Goal: Information Seeking & Learning: Learn about a topic

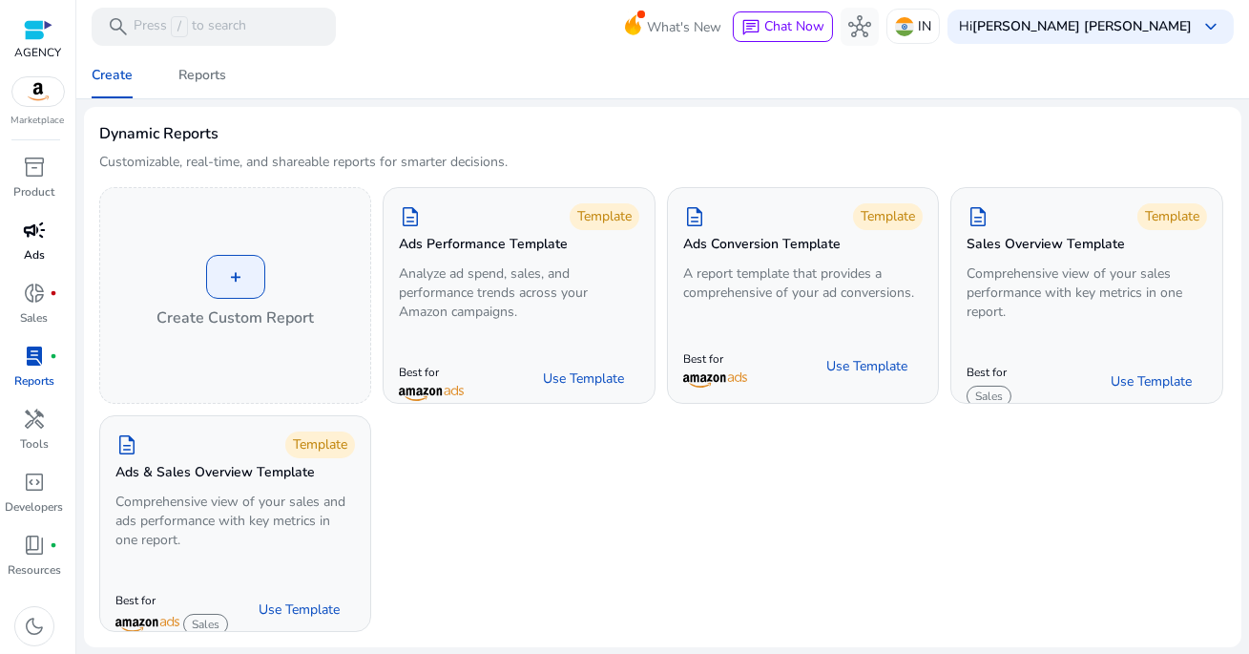
click at [37, 241] on span "campaign" at bounding box center [34, 230] width 23 height 23
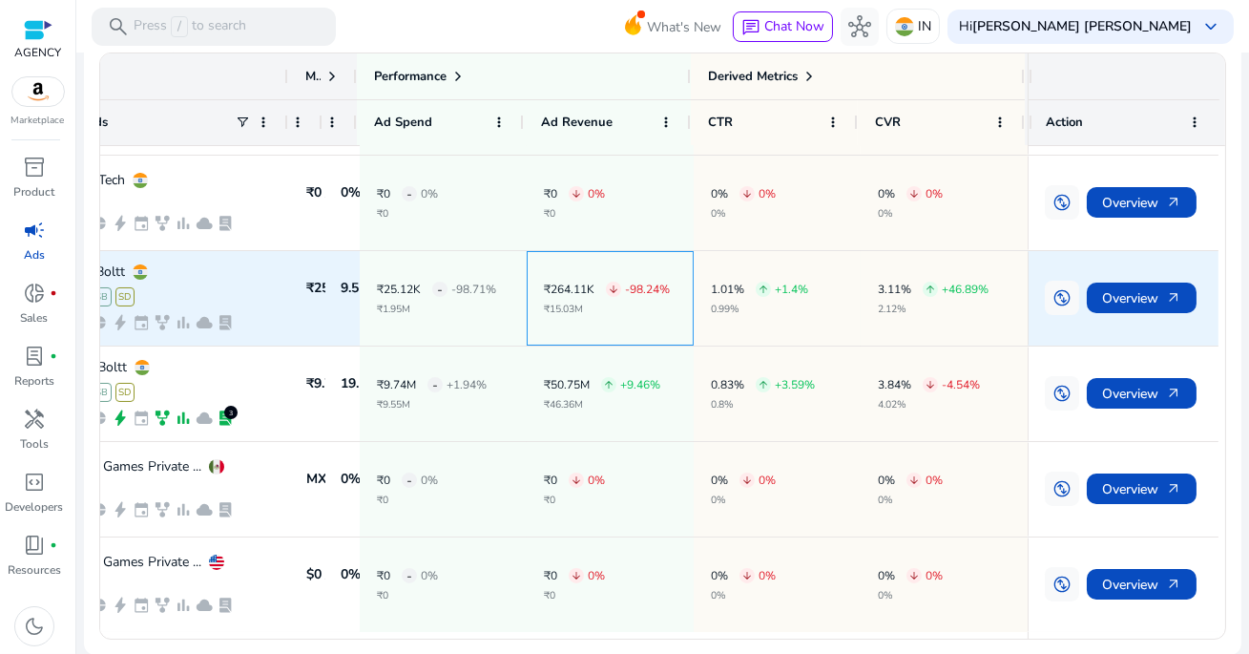
drag, startPoint x: 625, startPoint y: 287, endPoint x: 774, endPoint y: 296, distance: 149.1
click at [774, 296] on div "Fire Boltt SP SB SD campaign pie_chart bolt event family_history bar_chart clou…" at bounding box center [540, 298] width 976 height 95
click at [761, 304] on p "0.99%" at bounding box center [759, 309] width 97 height 10
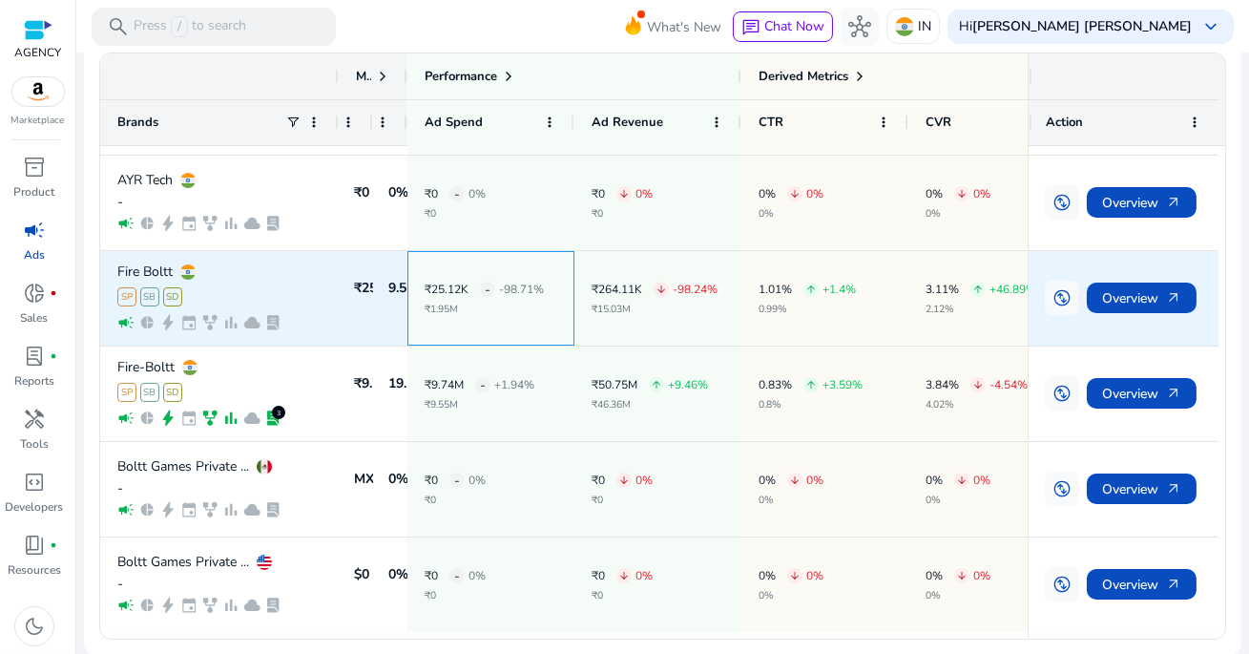
click at [533, 305] on p "₹1.95M" at bounding box center [484, 309] width 119 height 10
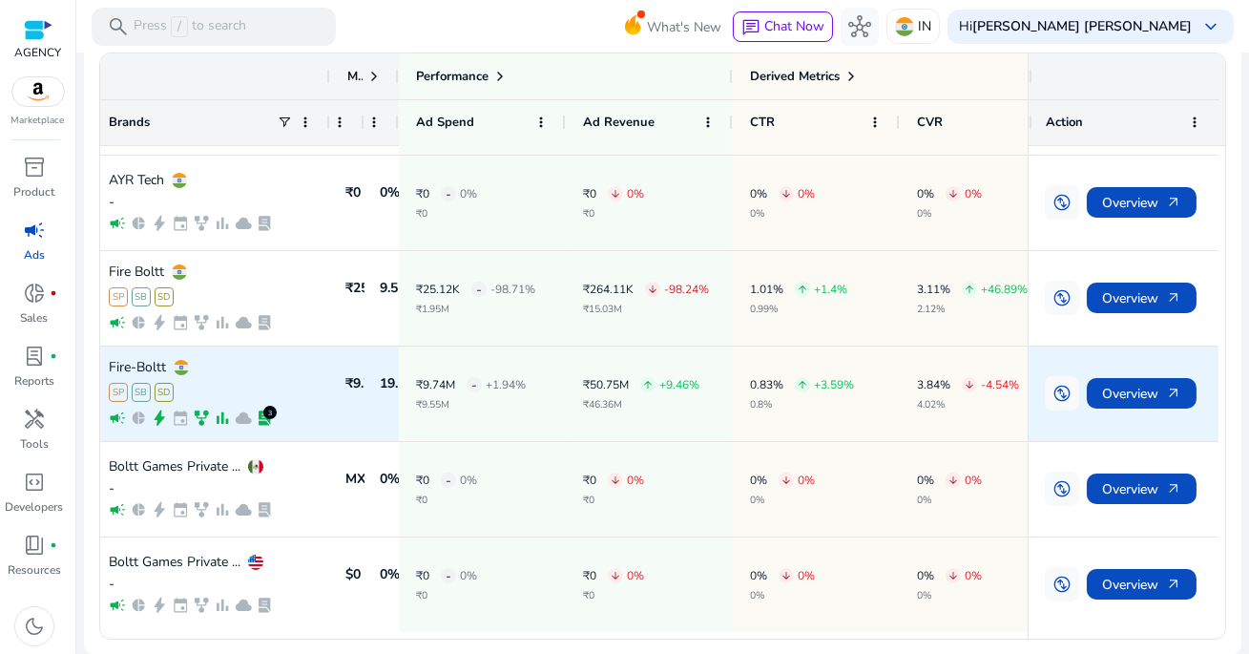
click at [524, 405] on p "₹9.55M" at bounding box center [471, 405] width 110 height 10
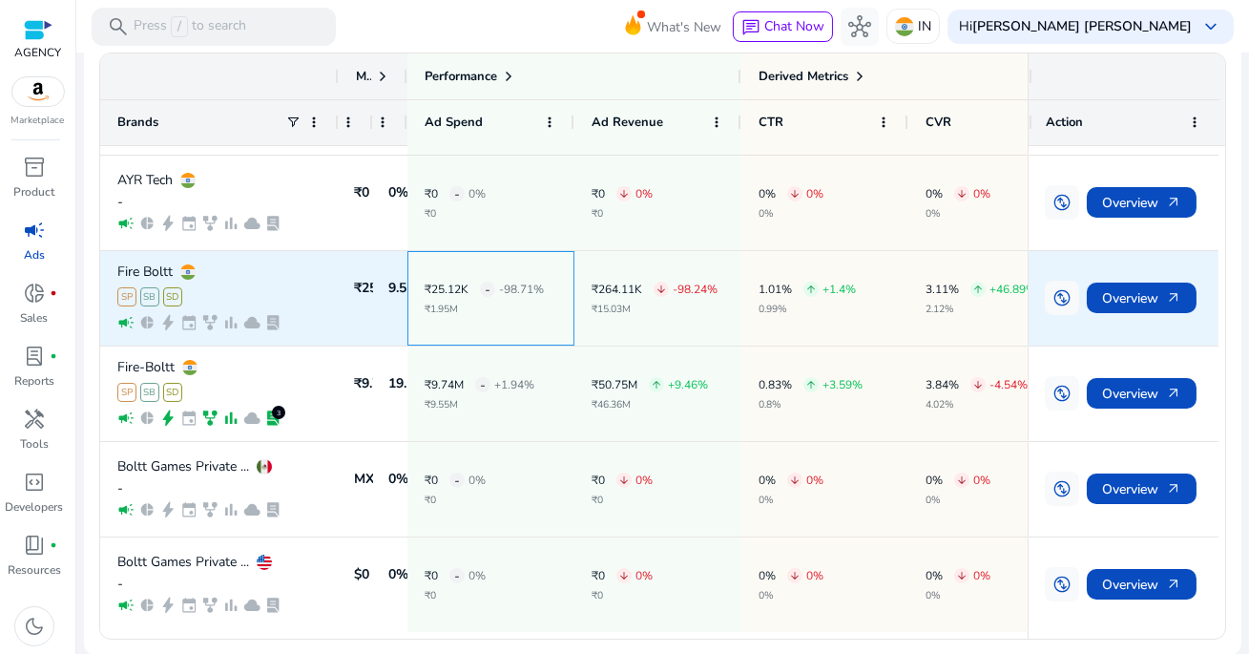
click at [503, 304] on p "₹1.95M" at bounding box center [484, 309] width 119 height 10
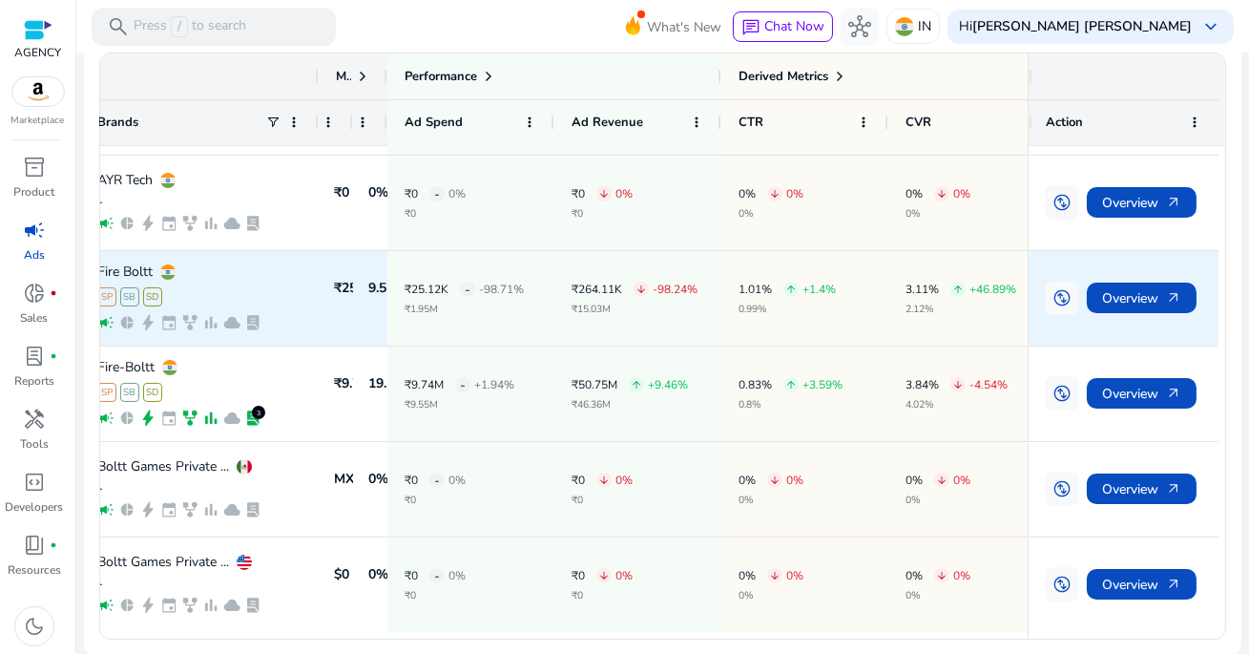
click at [637, 300] on div "₹264.11K arrow_downward -98.24% ₹15.03M" at bounding box center [635, 298] width 126 height 32
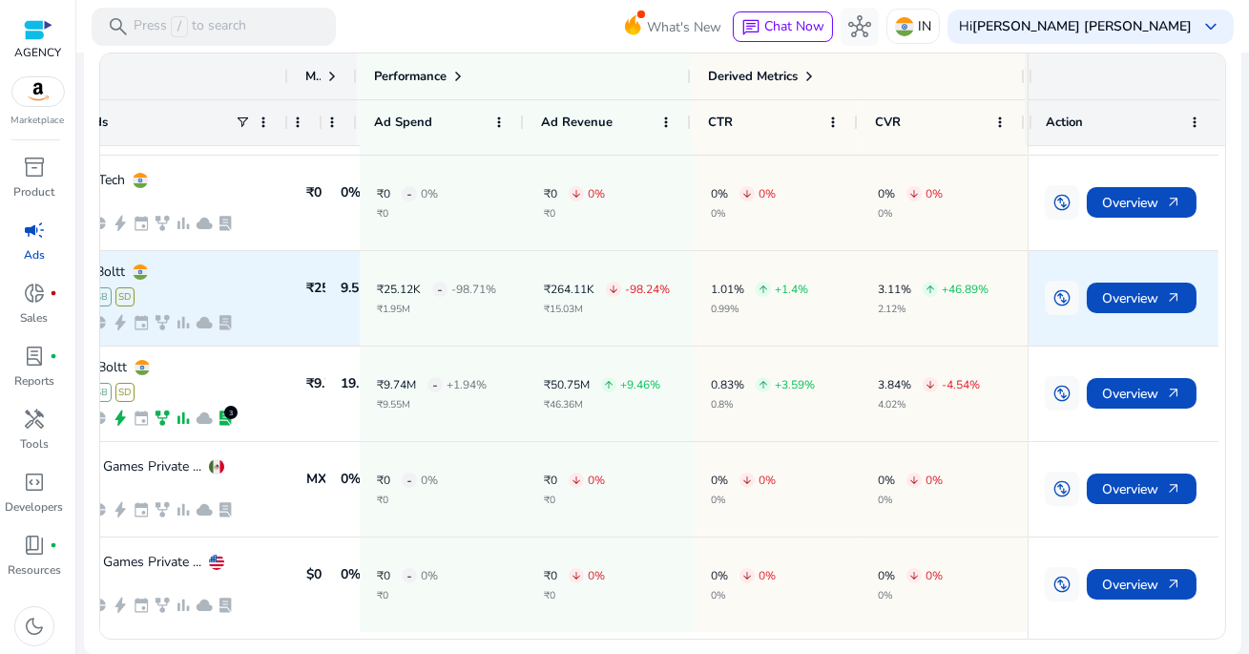
click at [745, 304] on p "0.99%" at bounding box center [759, 309] width 97 height 10
click at [923, 304] on p "2.12%" at bounding box center [933, 309] width 111 height 10
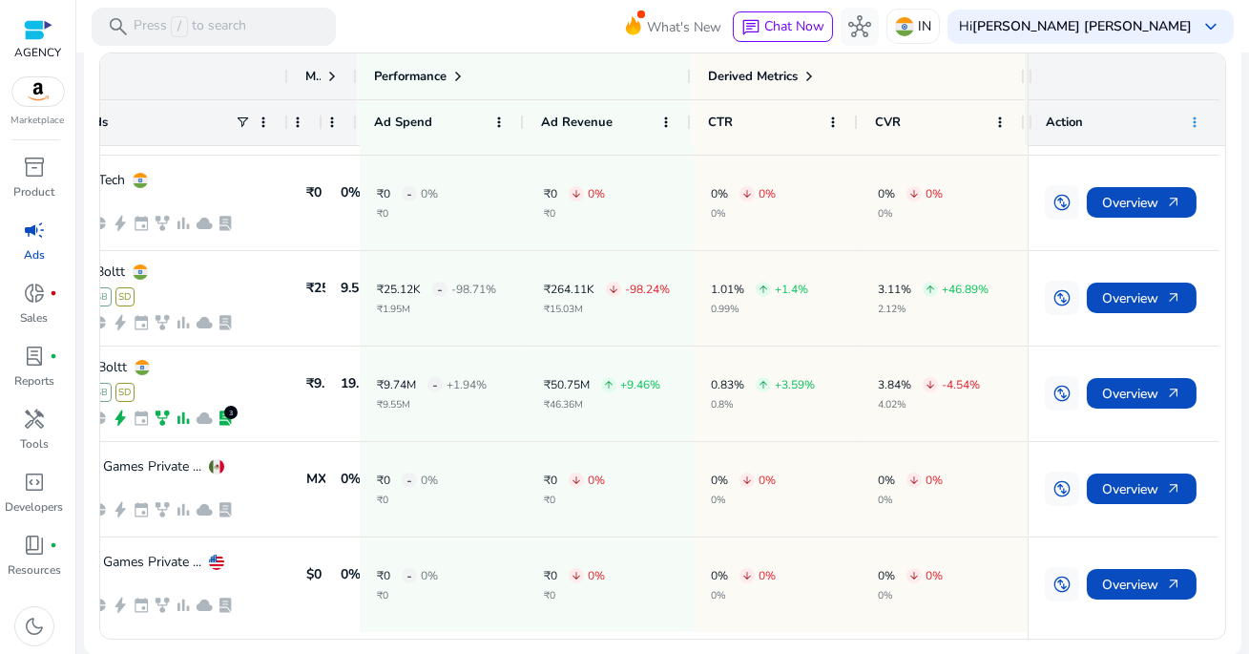
click at [1191, 121] on span at bounding box center [1194, 122] width 15 height 15
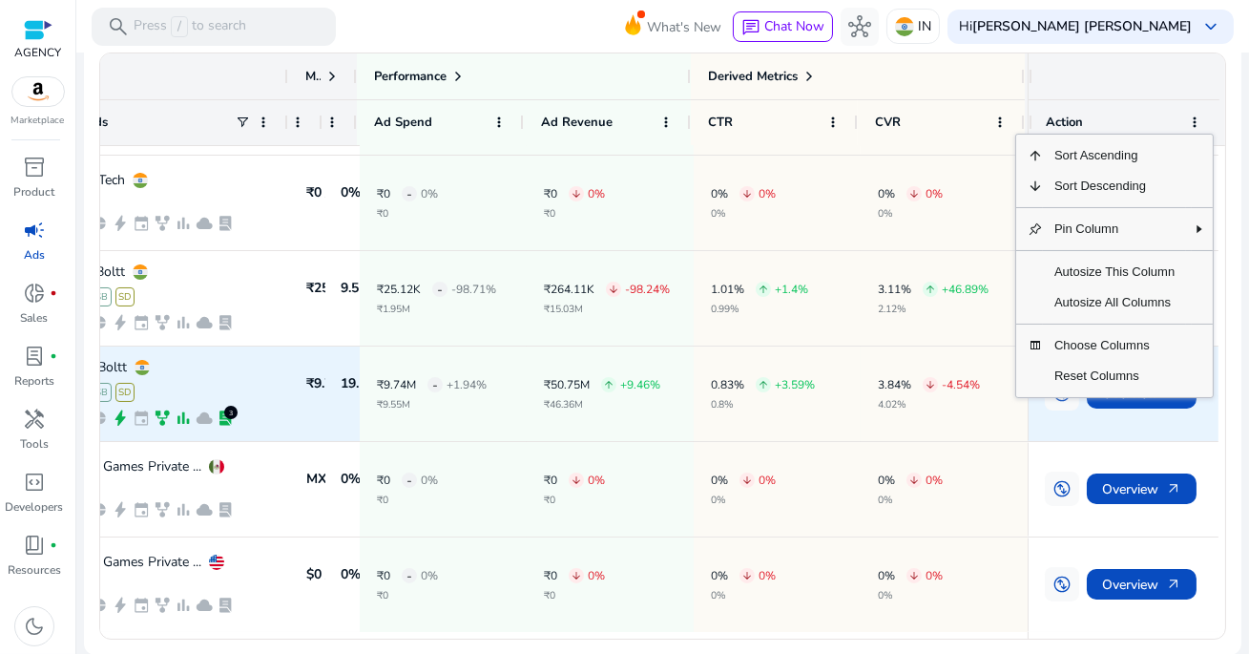
click at [941, 347] on div "3.84% arrow_downward -4.54% 4.02%" at bounding box center [944, 393] width 133 height 93
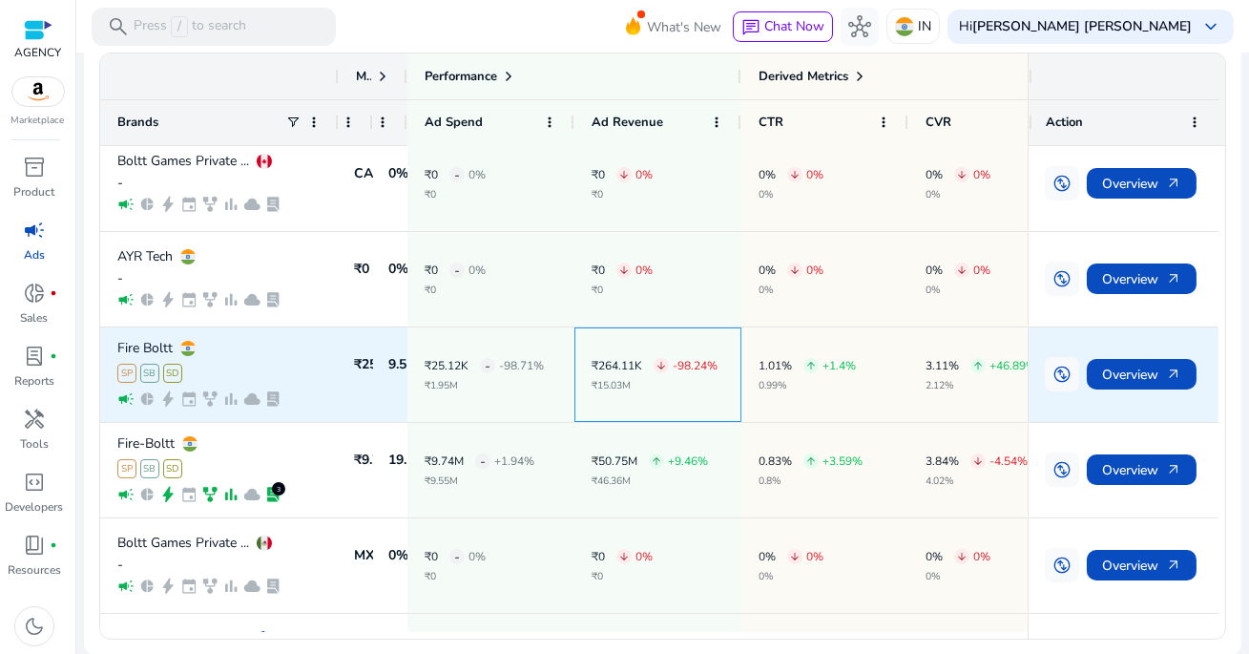
click at [581, 370] on div "₹264.11K arrow_downward -98.24% ₹15.03M" at bounding box center [658, 374] width 167 height 94
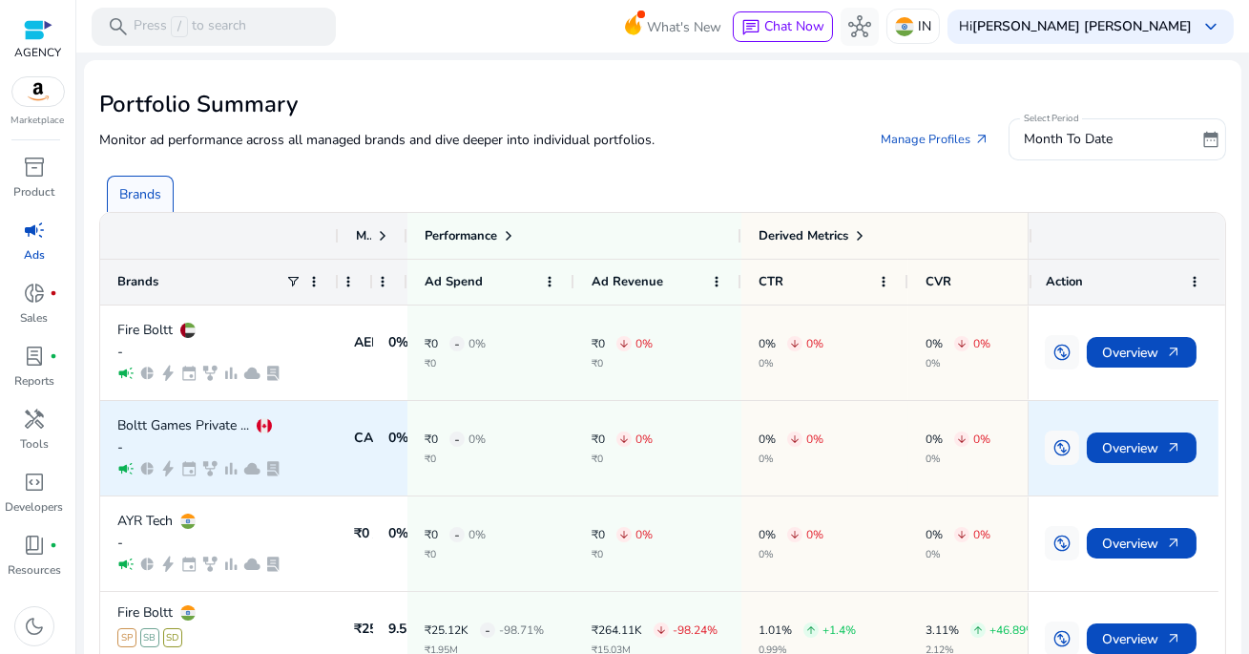
click at [324, 441] on div "Boltt Games Private ... - campaign pie_chart bolt event family_history bar_char…" at bounding box center [219, 448] width 239 height 94
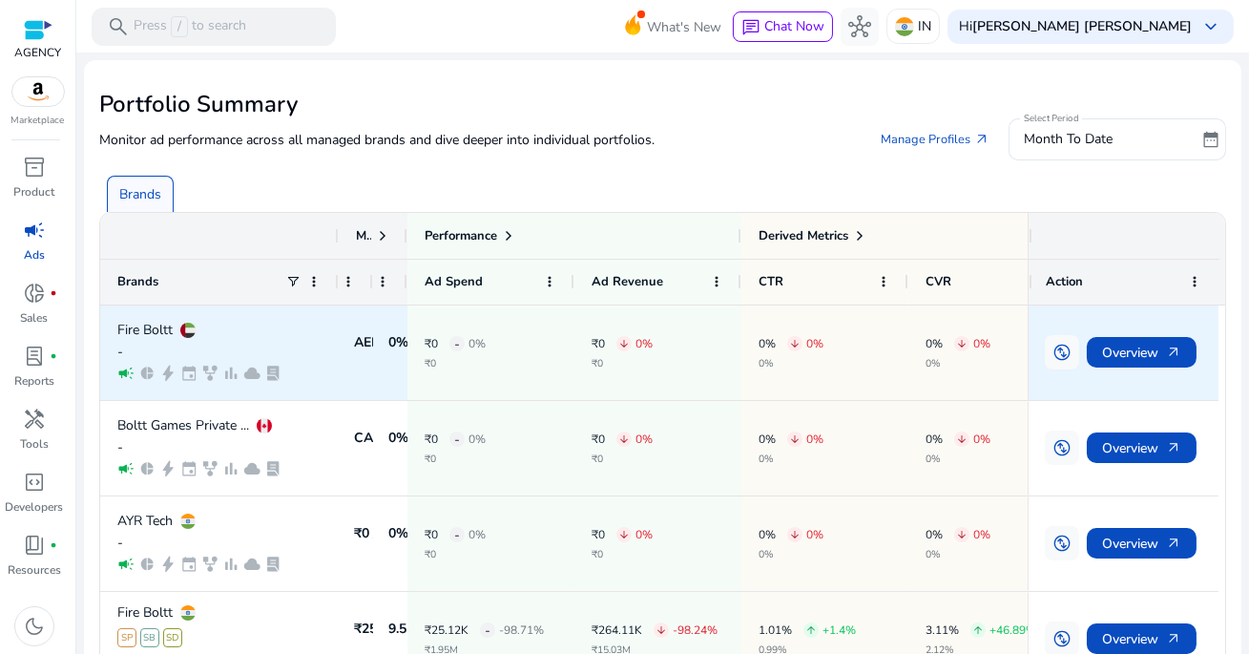
click at [300, 348] on div "-" at bounding box center [219, 352] width 204 height 12
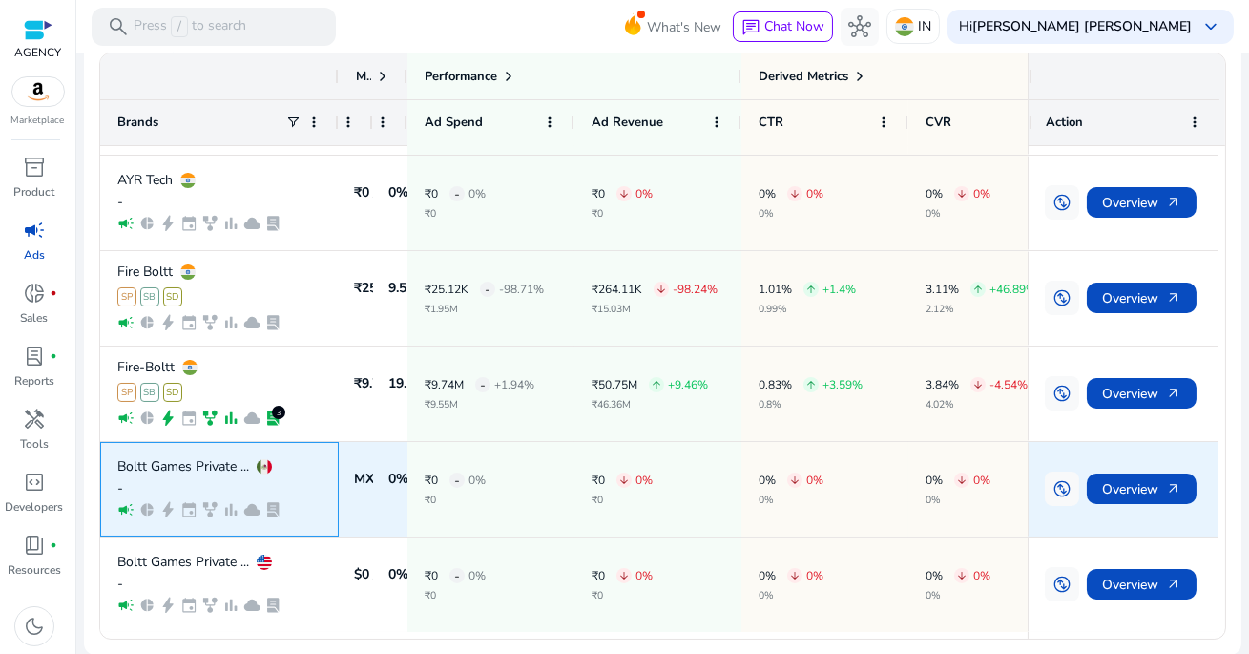
click at [329, 468] on div "Boltt Games Private ... - campaign pie_chart bolt event family_history bar_char…" at bounding box center [219, 489] width 239 height 94
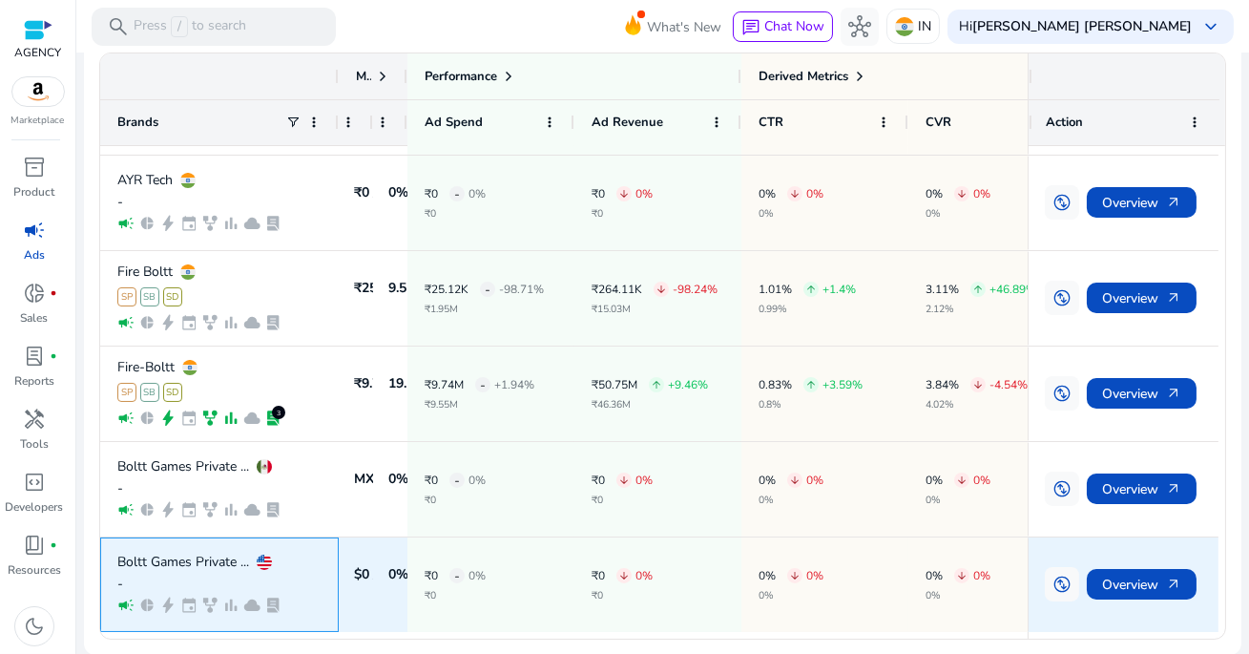
click at [326, 561] on div "Boltt Games Private ... - campaign pie_chart bolt event family_history bar_char…" at bounding box center [219, 584] width 239 height 94
click at [316, 563] on div "Boltt Games Private ..." at bounding box center [219, 562] width 204 height 15
click at [238, 563] on p "Boltt Games Private ..." at bounding box center [183, 562] width 132 height 13
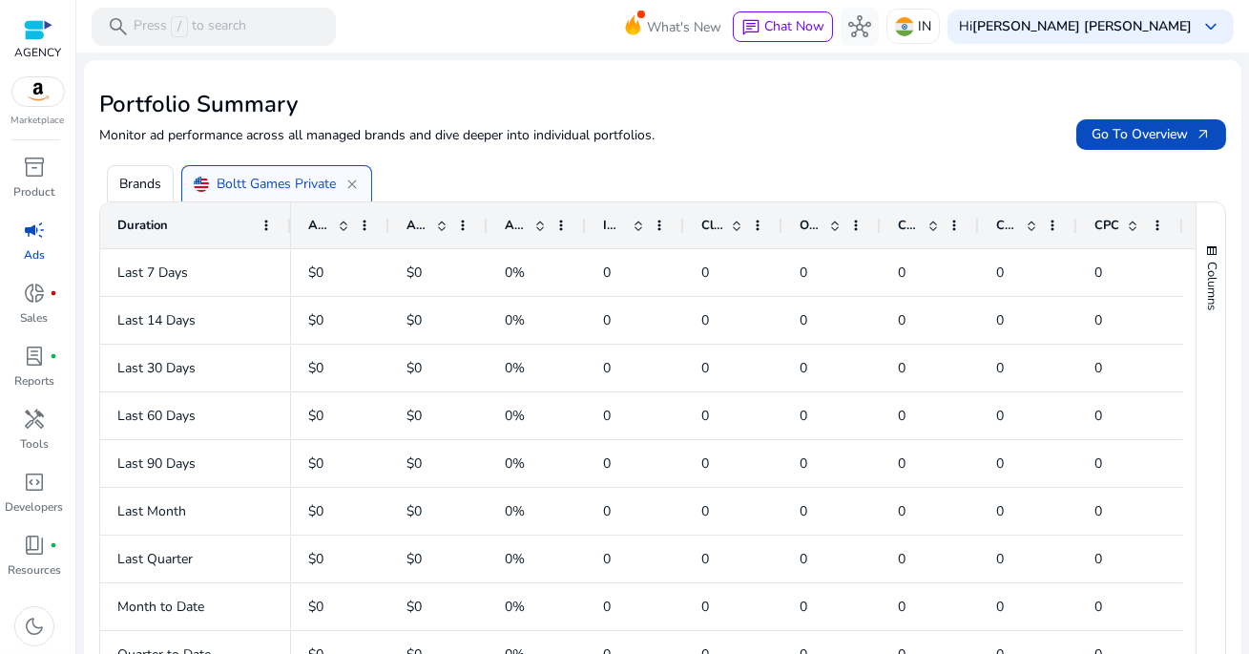
click at [298, 179] on p "Boltt Games Private Limited" at bounding box center [300, 184] width 167 height 20
click at [353, 180] on span "close" at bounding box center [352, 184] width 15 height 15
